Goal: Task Accomplishment & Management: Complete application form

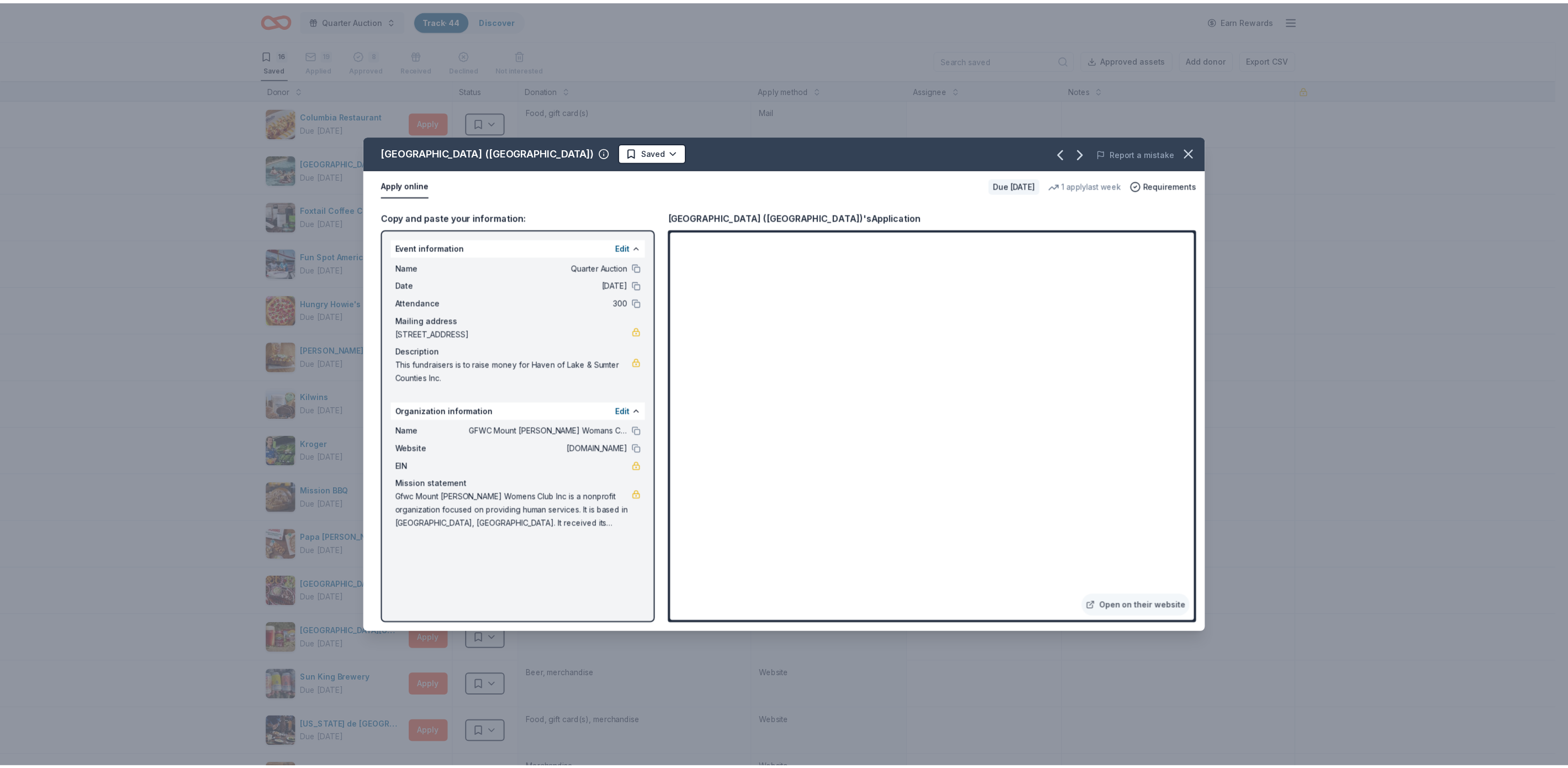
scroll to position [1, 0]
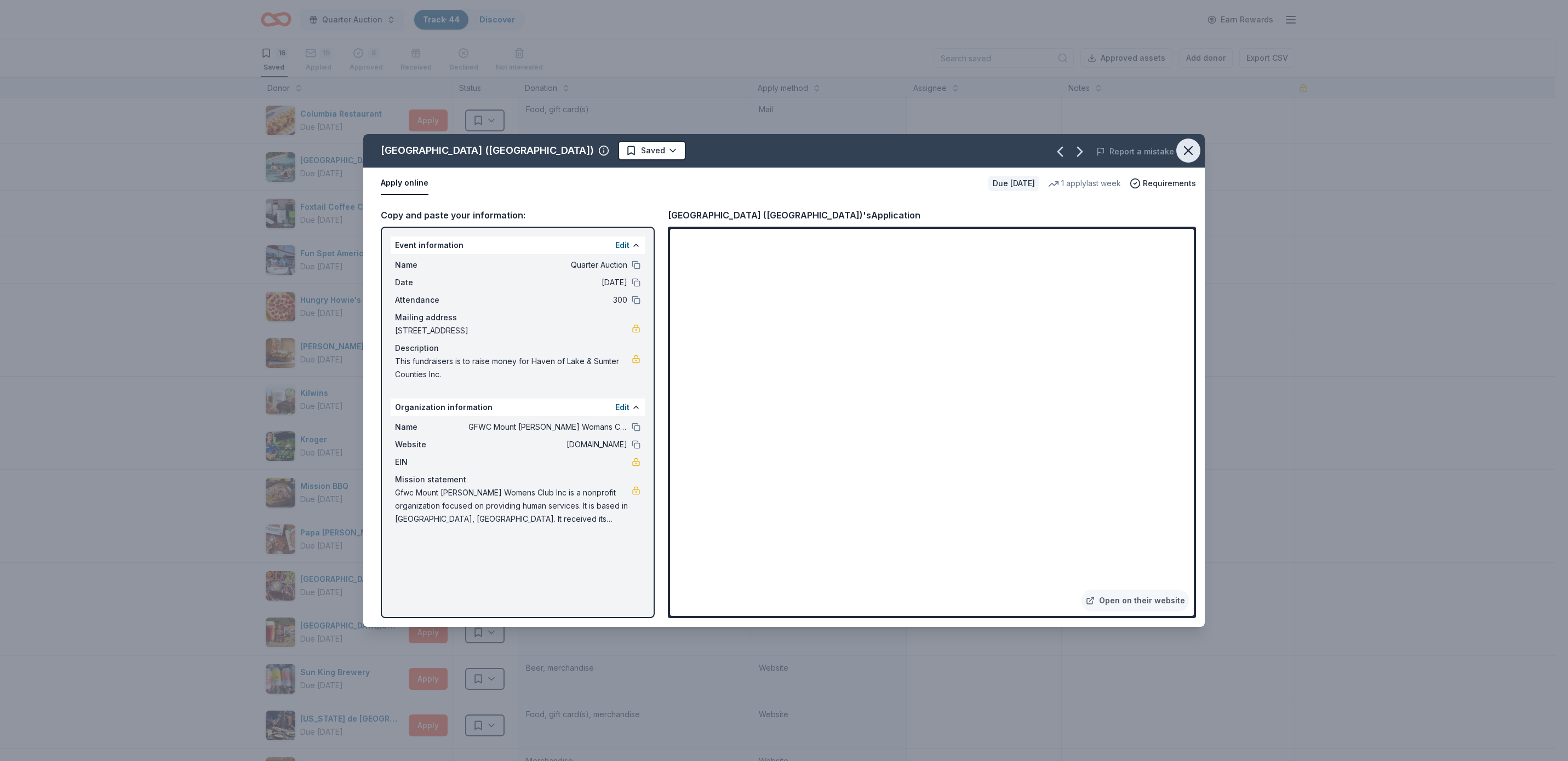
click at [1182, 146] on icon "button" at bounding box center [1188, 150] width 15 height 15
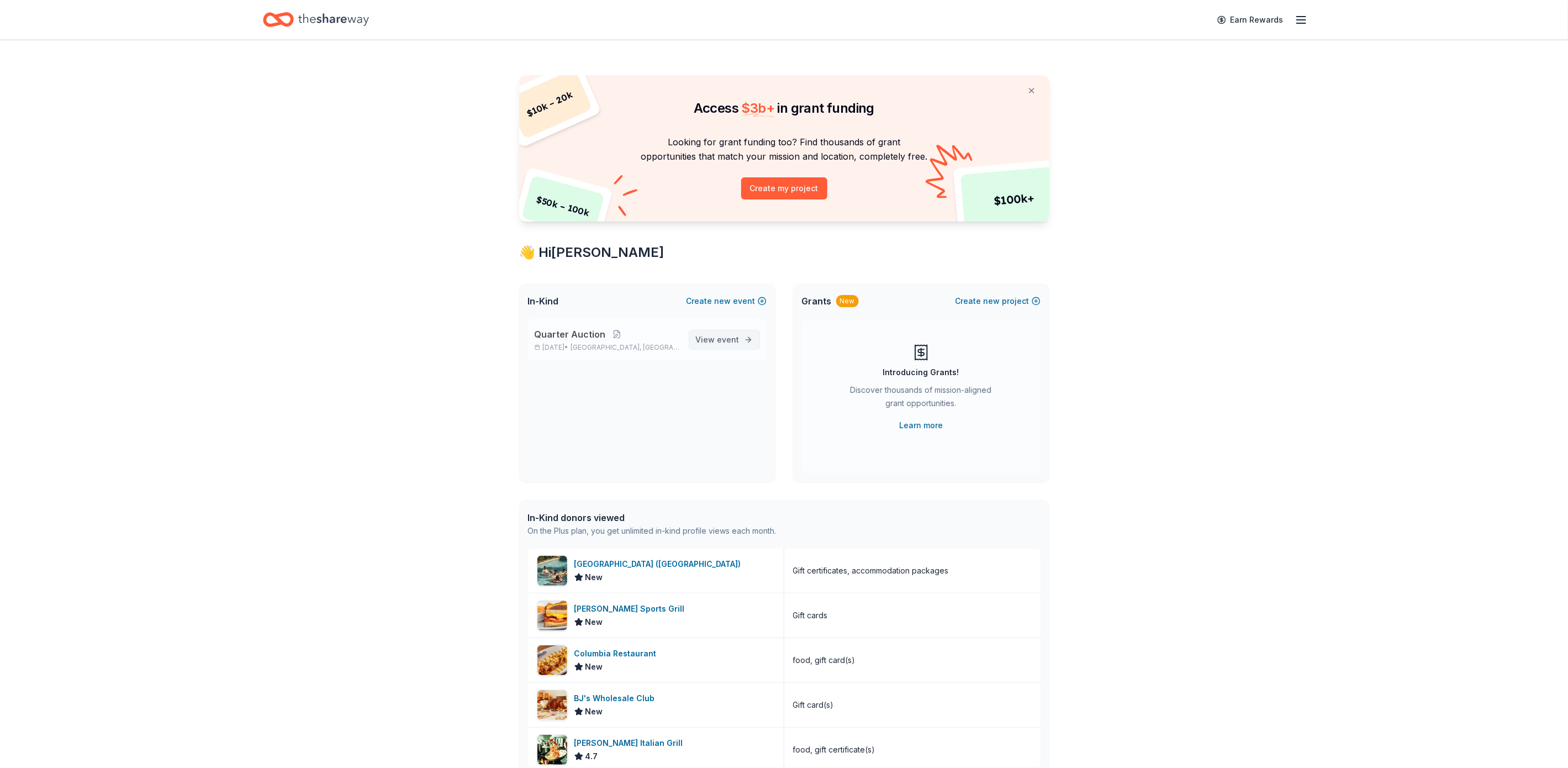
click at [717, 340] on span "View event" at bounding box center [717, 339] width 43 height 13
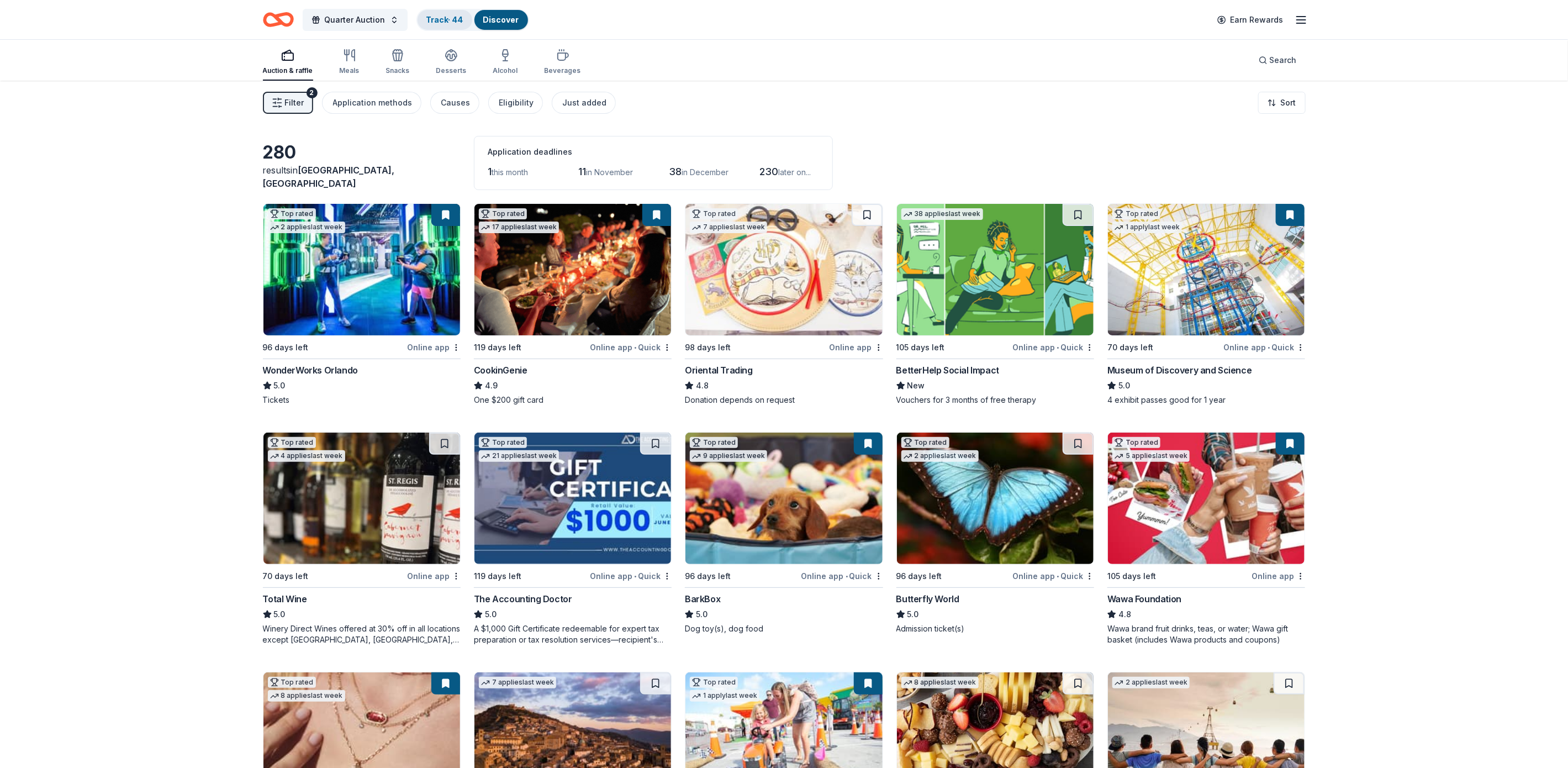
click at [441, 15] on link "Track · 44" at bounding box center [445, 19] width 37 height 10
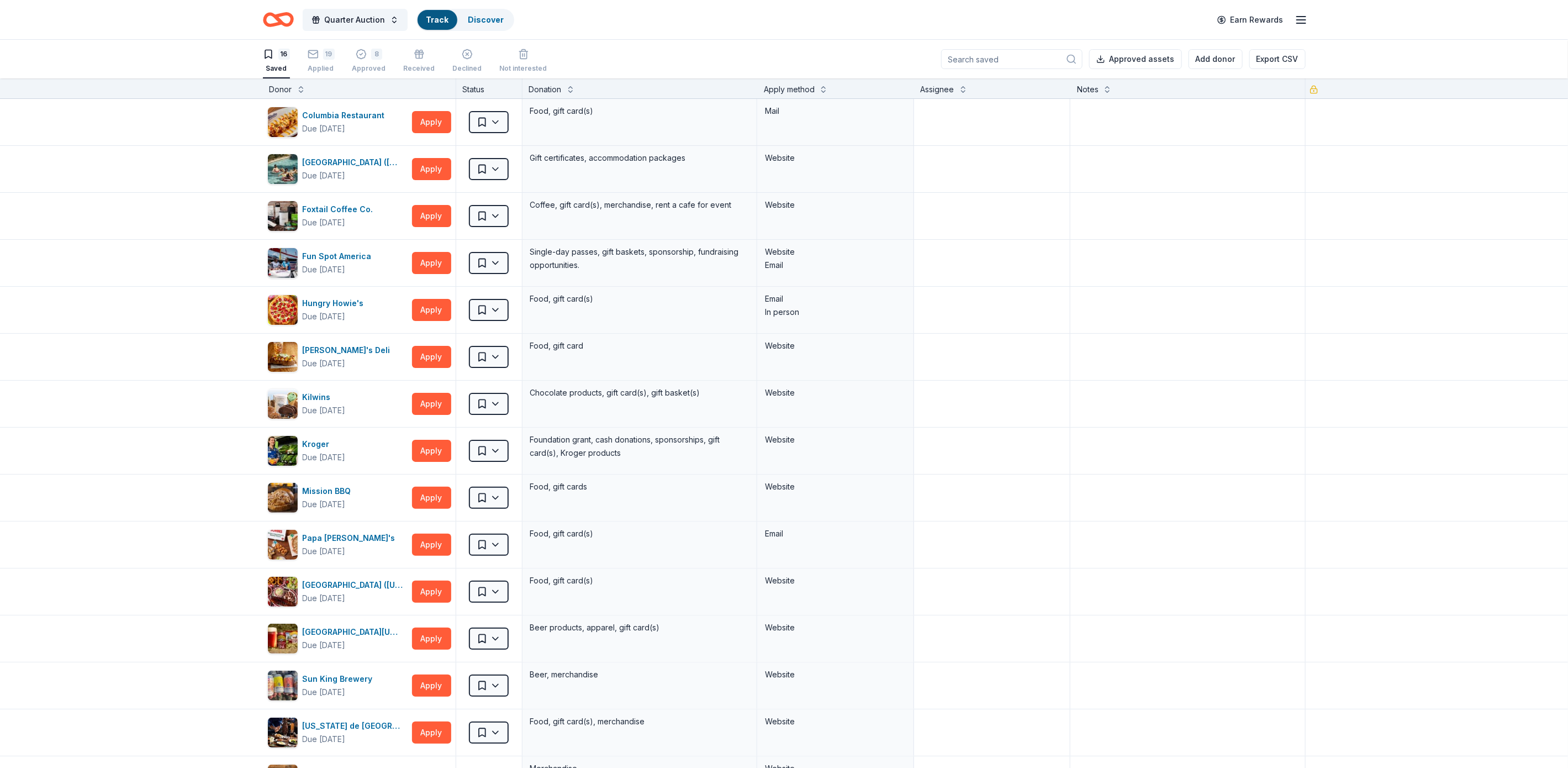
scroll to position [1, 0]
click at [426, 167] on button "Apply" at bounding box center [431, 168] width 39 height 22
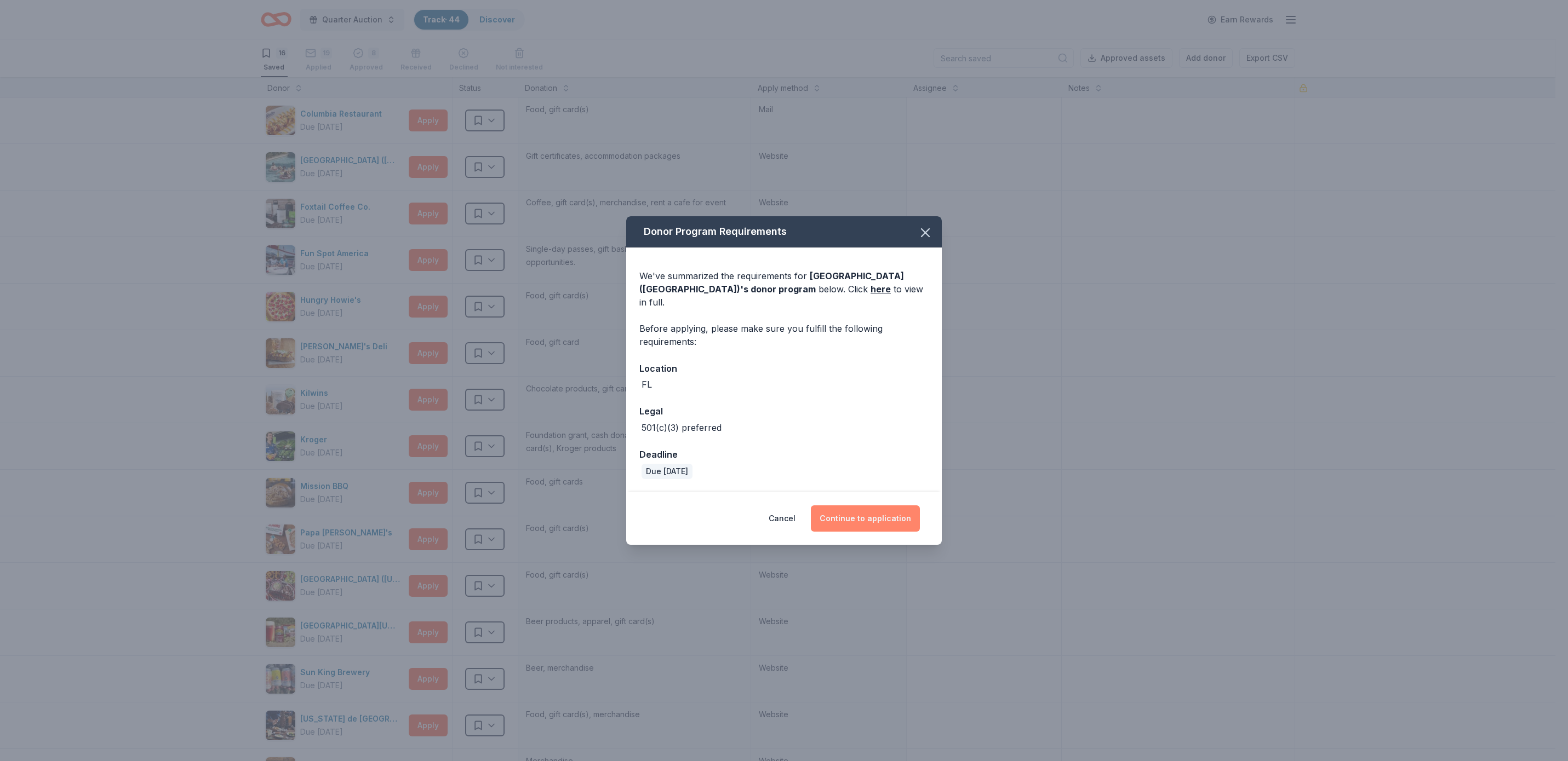
click at [882, 510] on button "Continue to application" at bounding box center [865, 519] width 109 height 27
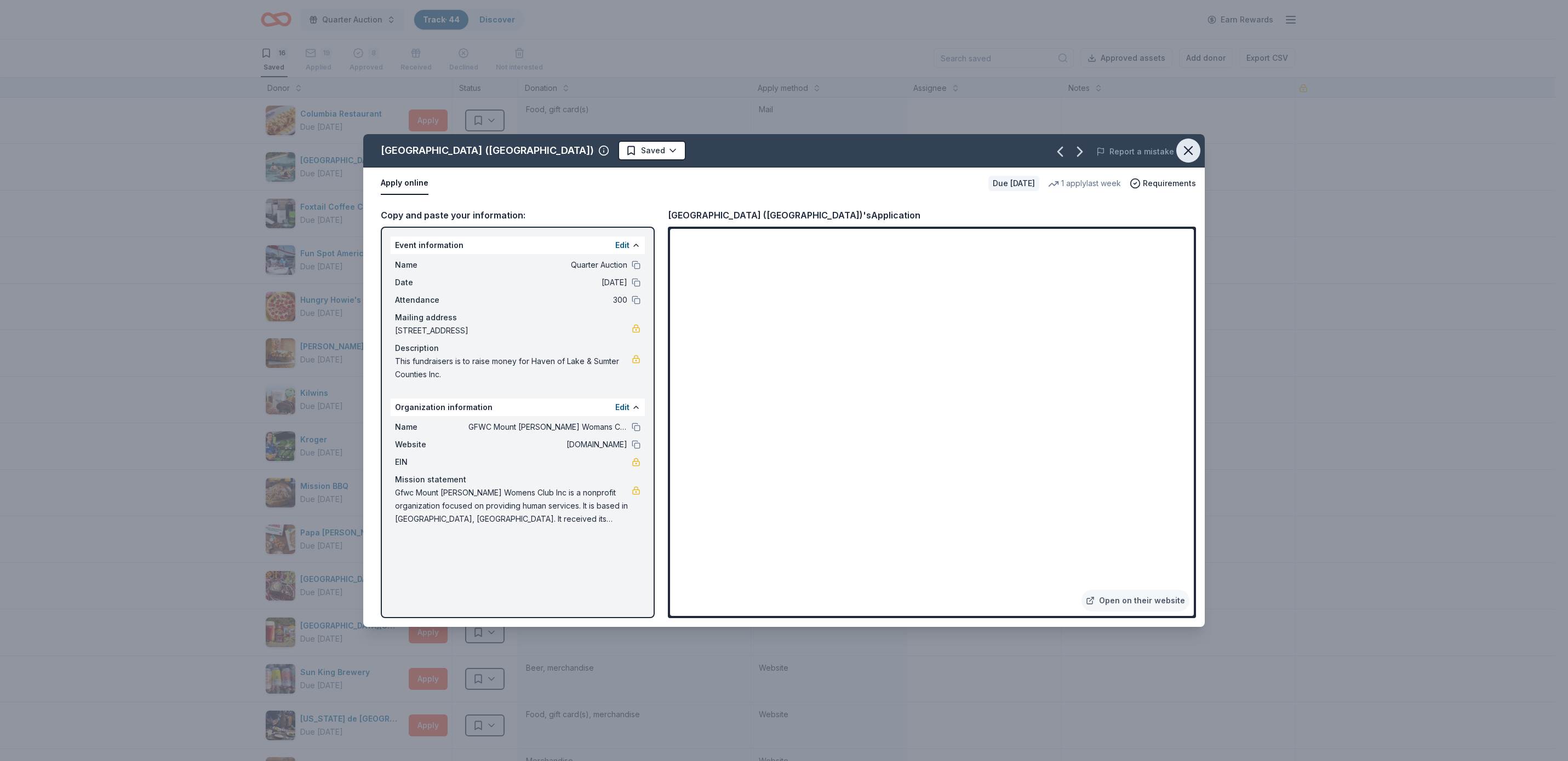
click at [1189, 151] on icon "button" at bounding box center [1188, 150] width 8 height 8
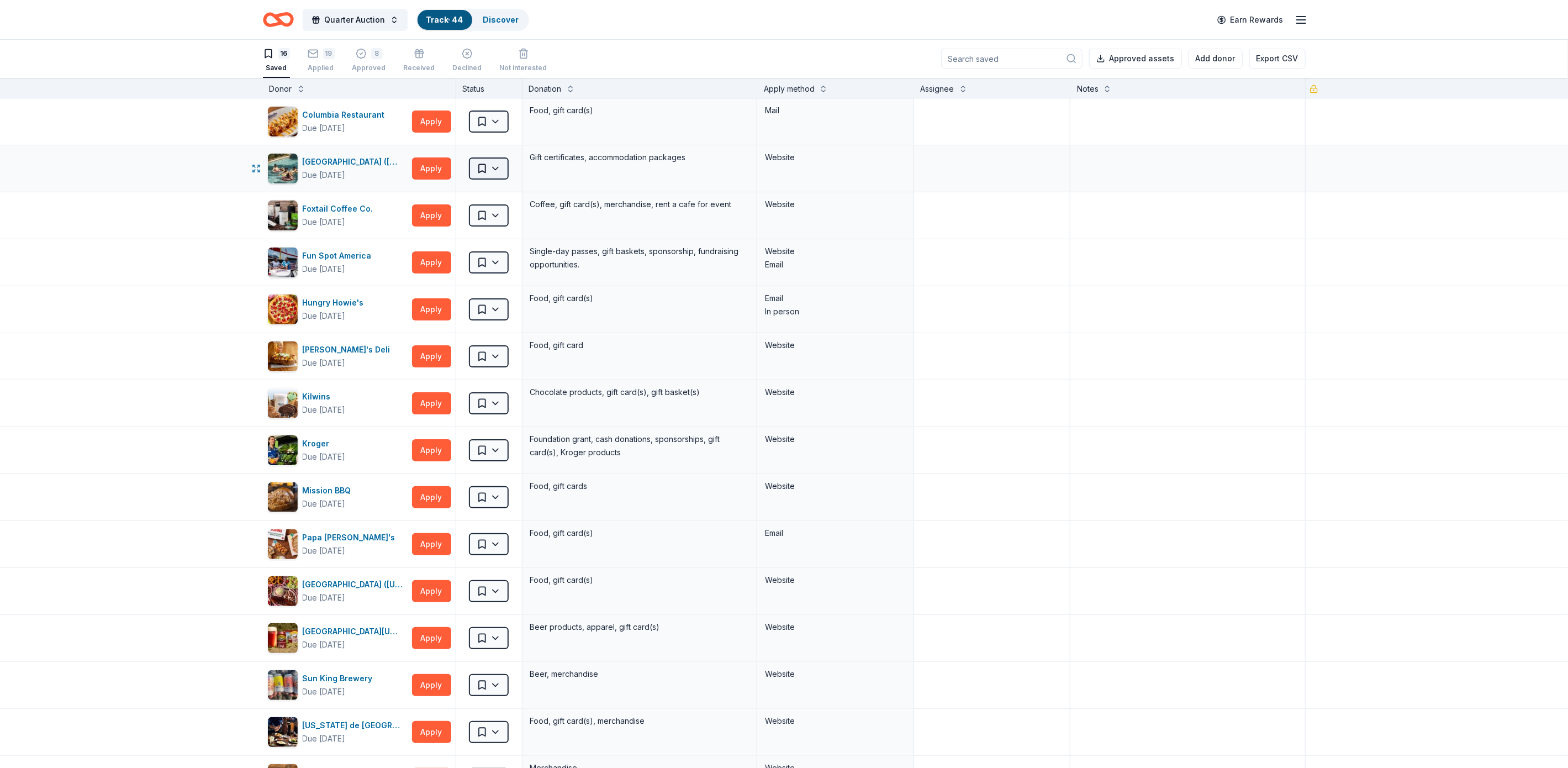
click at [493, 165] on html "Quarter Auction Track · 44 Discover Earn Rewards 16 Saved 19 Applied 8 Approved…" at bounding box center [784, 383] width 1568 height 768
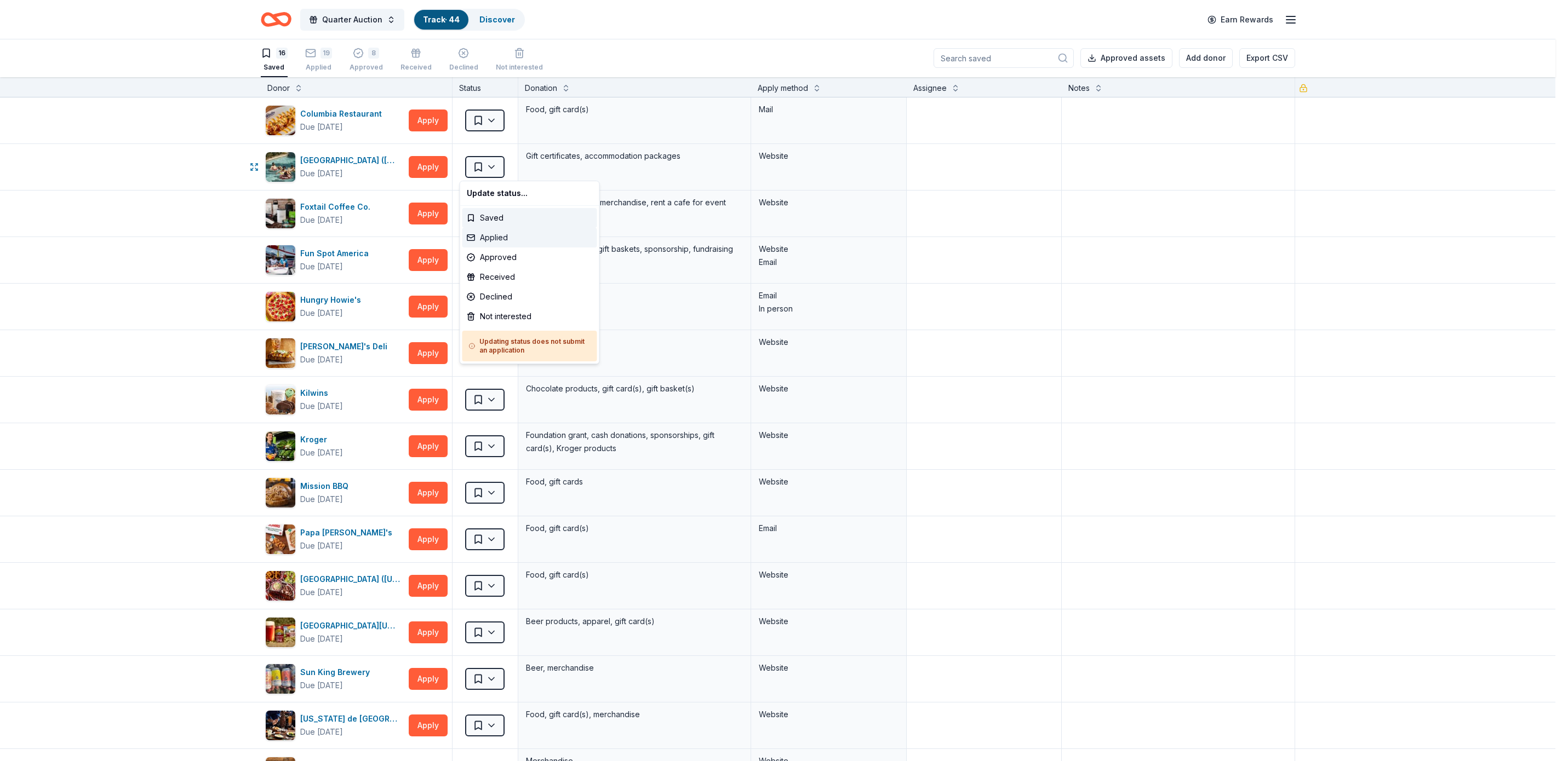
click at [499, 235] on div "Applied" at bounding box center [530, 237] width 135 height 20
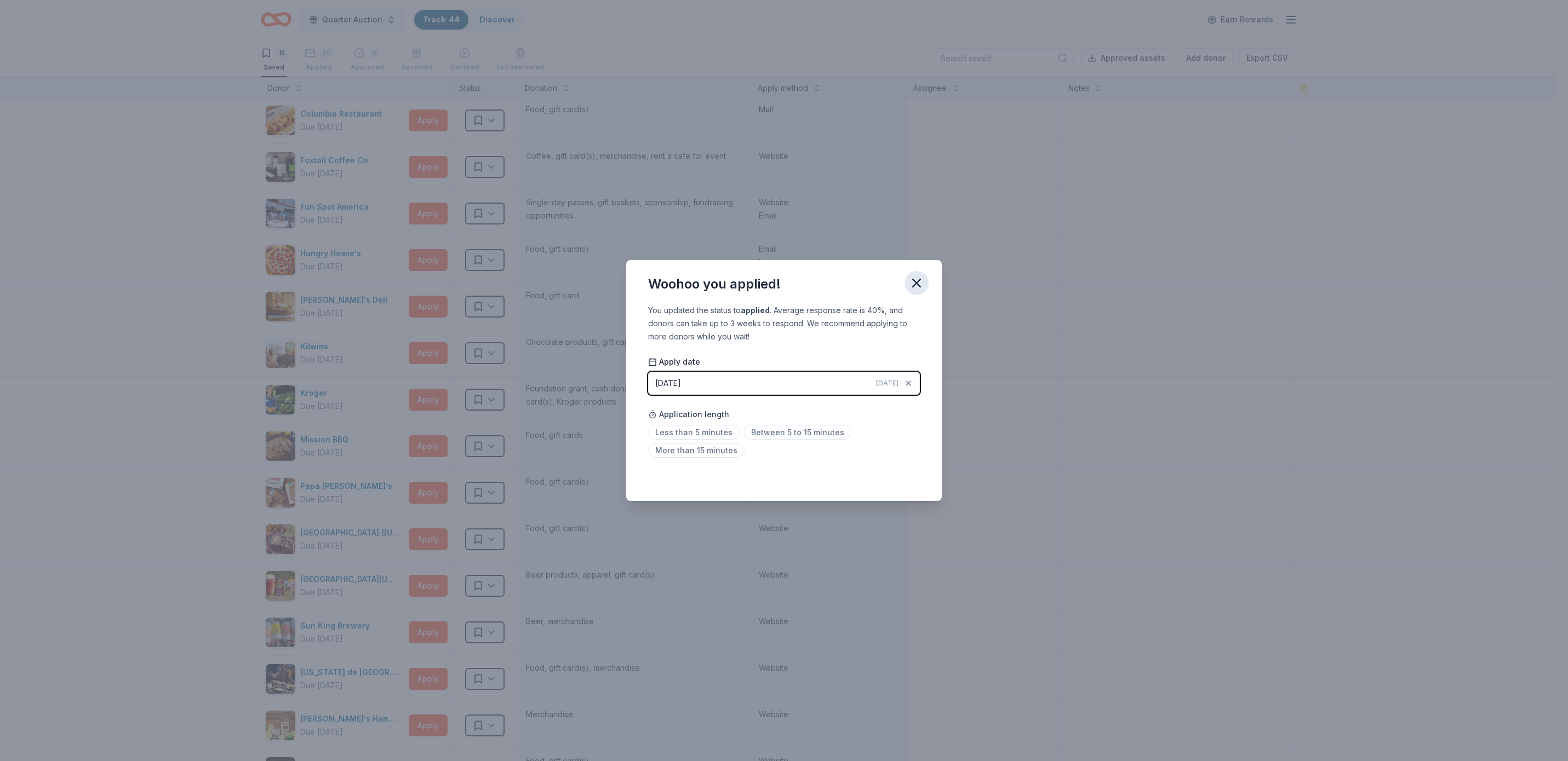
click at [909, 279] on icon "button" at bounding box center [917, 283] width 15 height 15
